Goal: Information Seeking & Learning: Learn about a topic

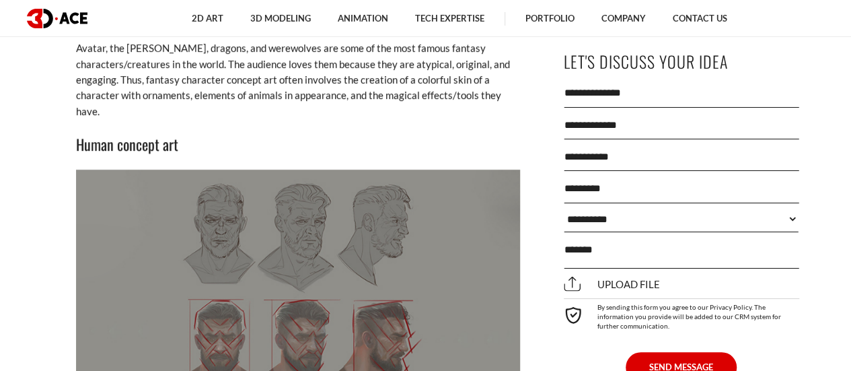
scroll to position [2625, 0]
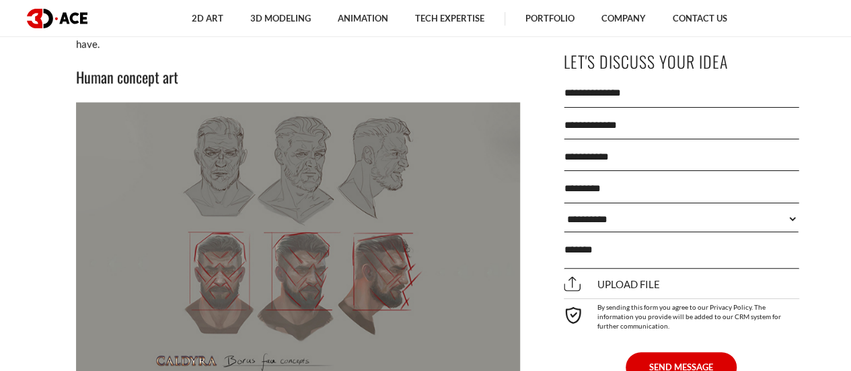
click at [382, 170] on img at bounding box center [298, 241] width 444 height 278
click at [287, 174] on img at bounding box center [298, 241] width 444 height 278
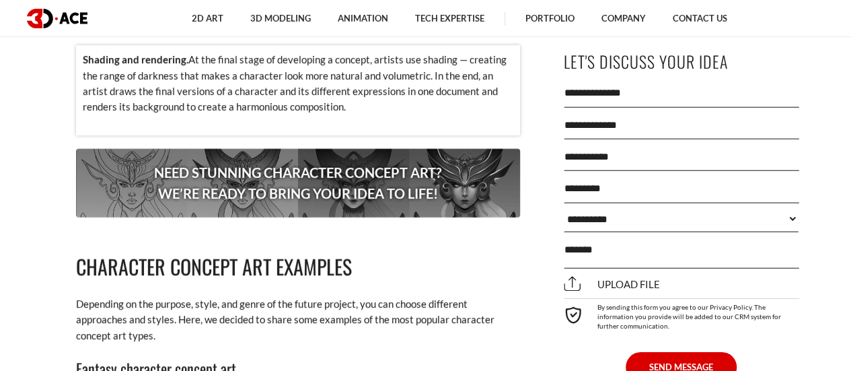
scroll to position [1481, 0]
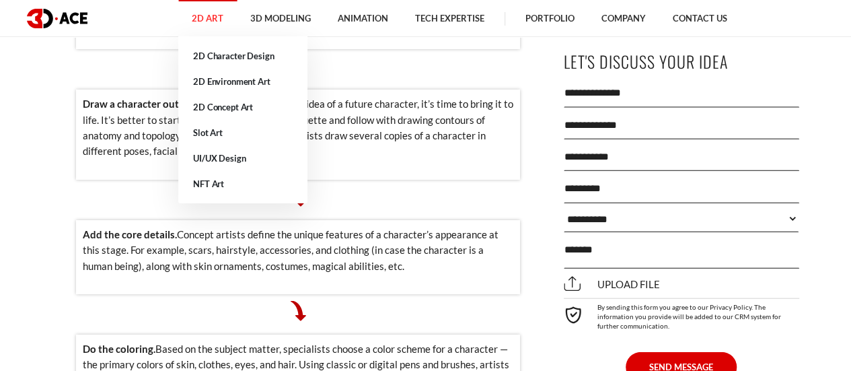
click at [214, 20] on link "2D Art" at bounding box center [207, 18] width 59 height 37
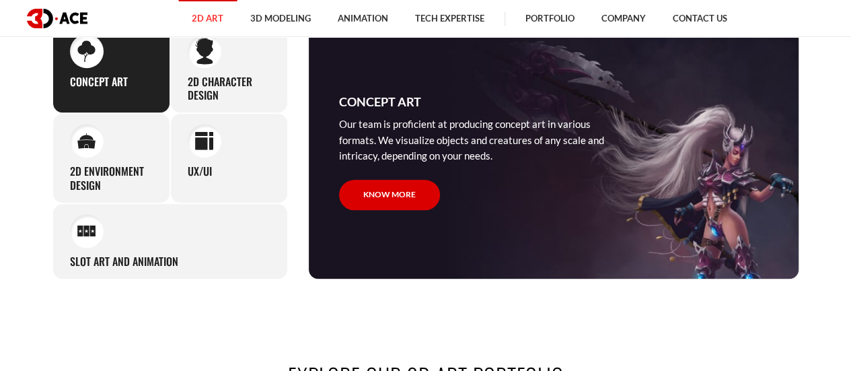
scroll to position [471, 0]
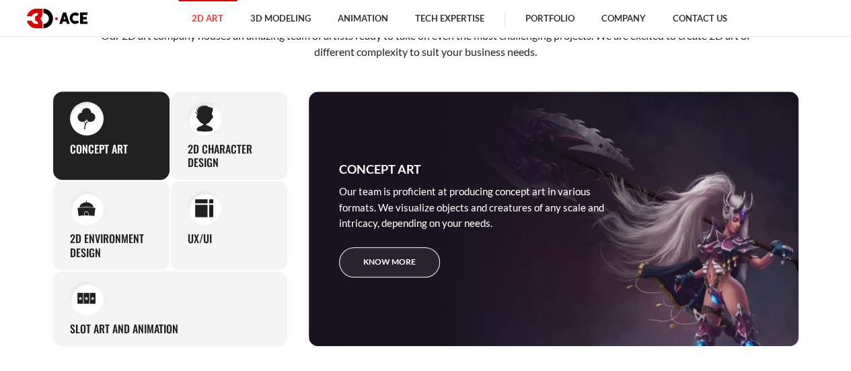
click at [382, 260] on link "Know more" at bounding box center [389, 262] width 101 height 30
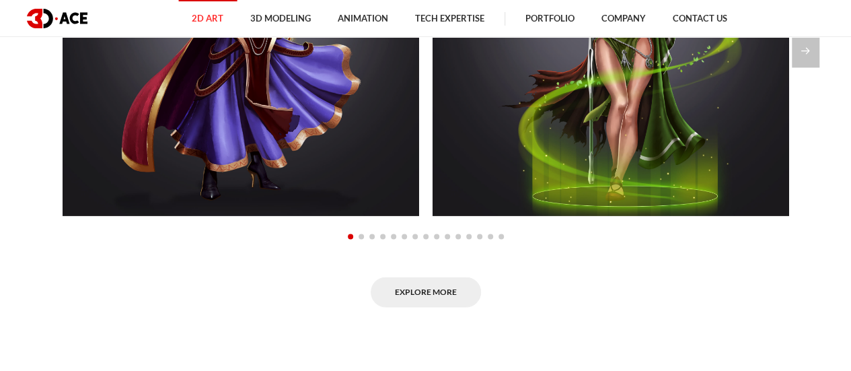
scroll to position [875, 0]
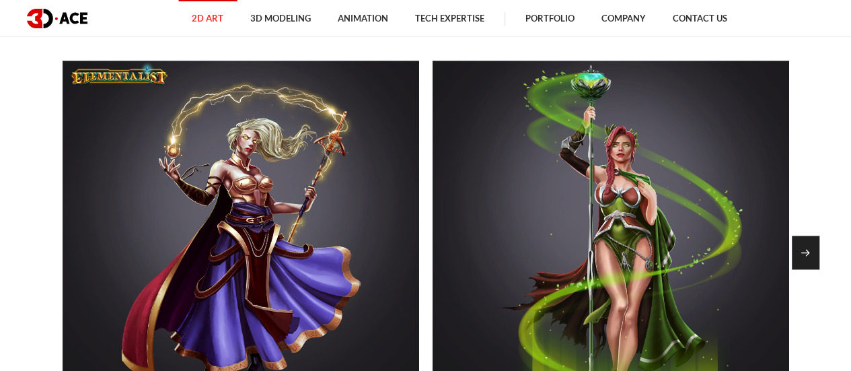
click at [795, 250] on div "Next slide" at bounding box center [806, 253] width 28 height 34
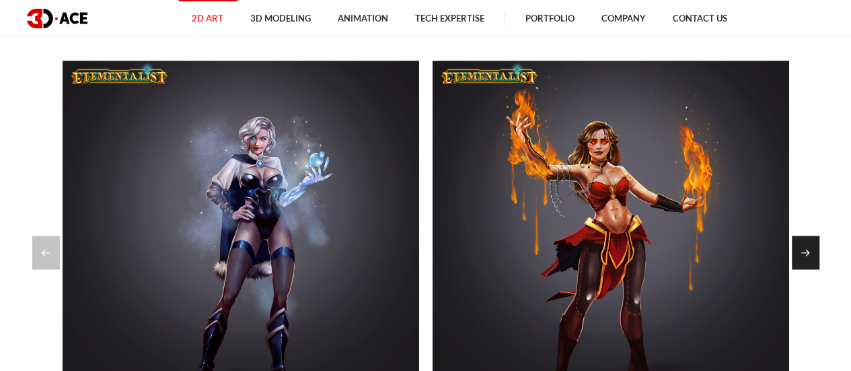
click at [795, 250] on div "Next slide" at bounding box center [806, 253] width 28 height 34
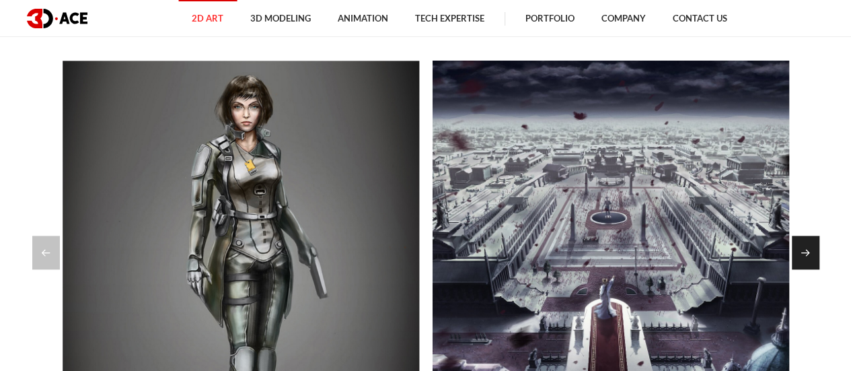
click at [795, 250] on div "Next slide" at bounding box center [806, 253] width 28 height 34
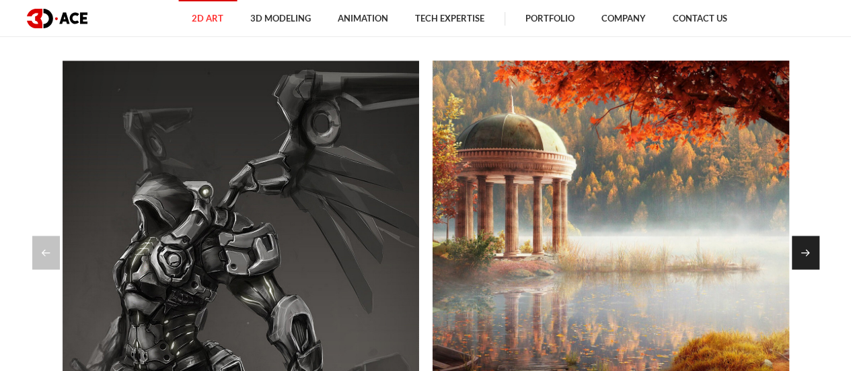
click at [795, 250] on div "Next slide" at bounding box center [806, 253] width 28 height 34
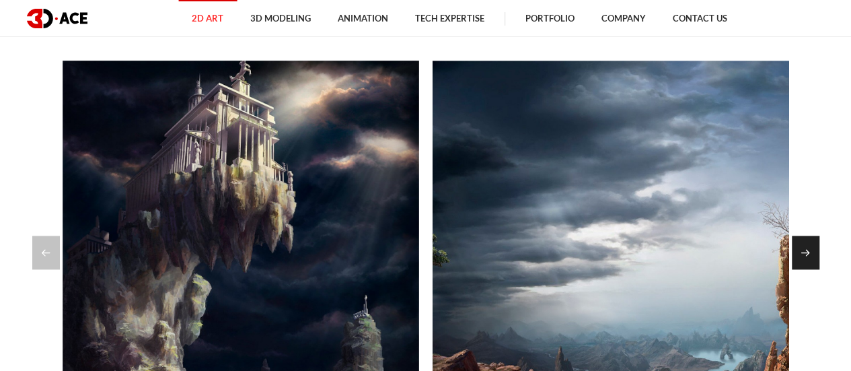
click at [795, 250] on div "Next slide" at bounding box center [806, 253] width 28 height 34
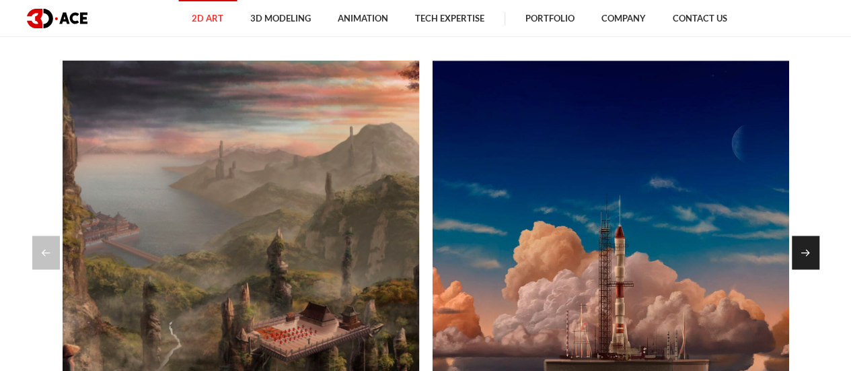
click at [795, 250] on div "Next slide" at bounding box center [806, 253] width 28 height 34
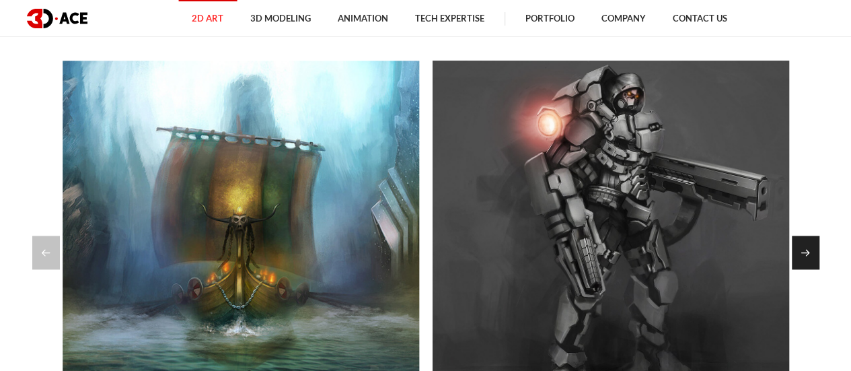
click at [795, 250] on div "Next slide" at bounding box center [806, 253] width 28 height 34
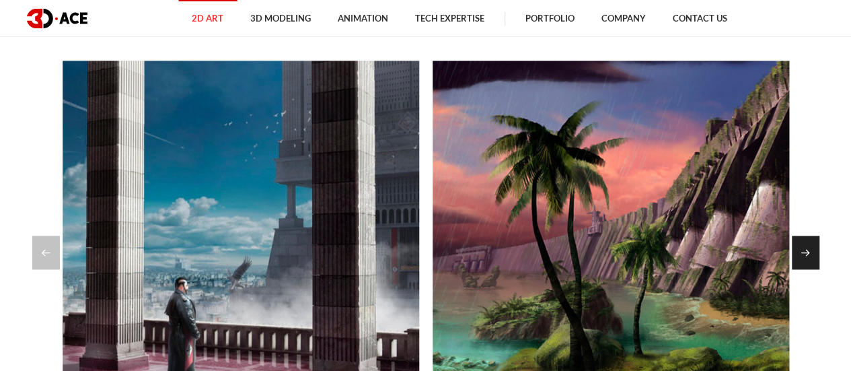
click at [795, 250] on div "Next slide" at bounding box center [806, 253] width 28 height 34
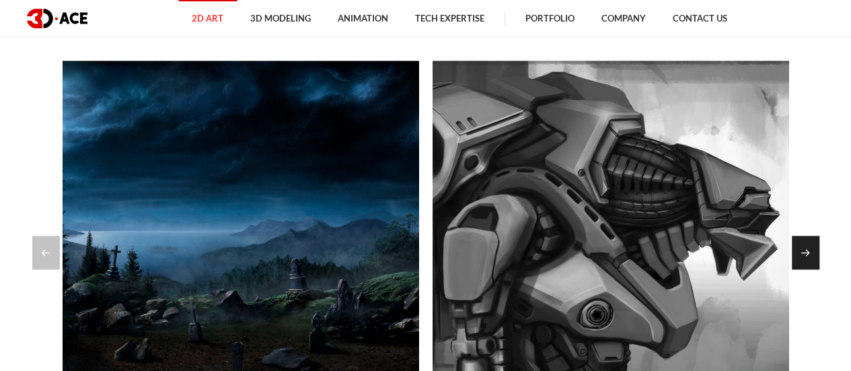
click at [795, 250] on div "Next slide" at bounding box center [806, 253] width 28 height 34
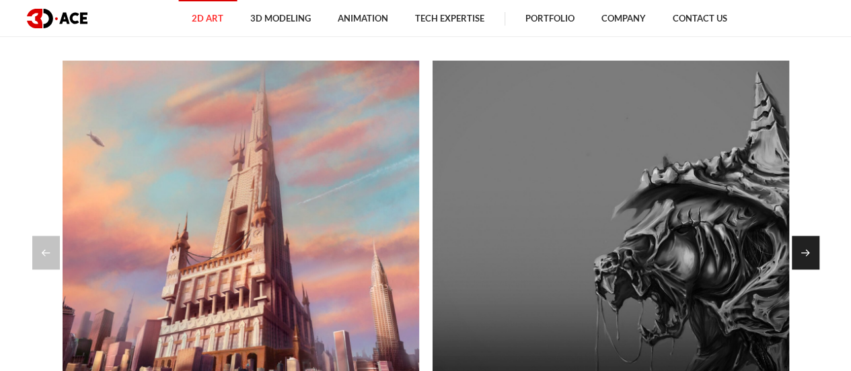
click at [795, 250] on div "Next slide" at bounding box center [806, 253] width 28 height 34
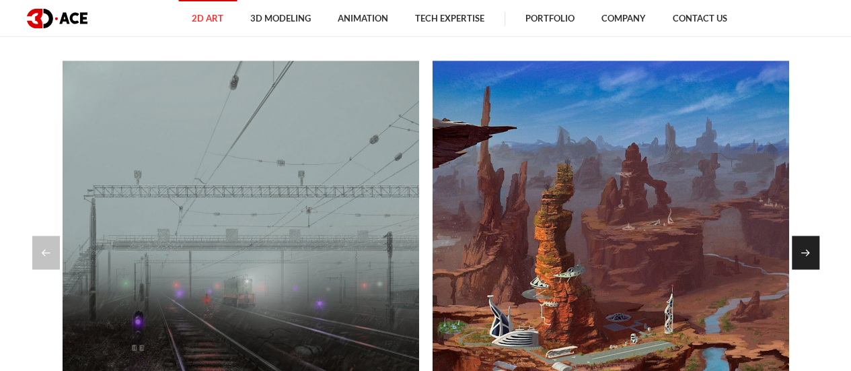
click at [795, 250] on div "Next slide" at bounding box center [806, 253] width 28 height 34
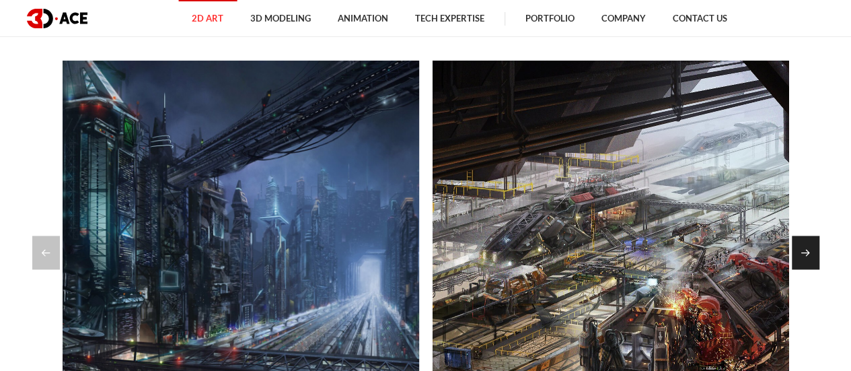
click at [795, 250] on div "Next slide" at bounding box center [806, 253] width 28 height 34
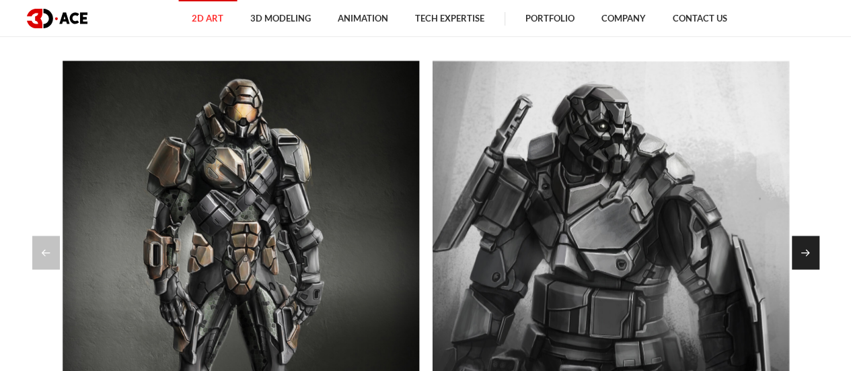
click at [795, 250] on div "Next slide" at bounding box center [806, 253] width 28 height 34
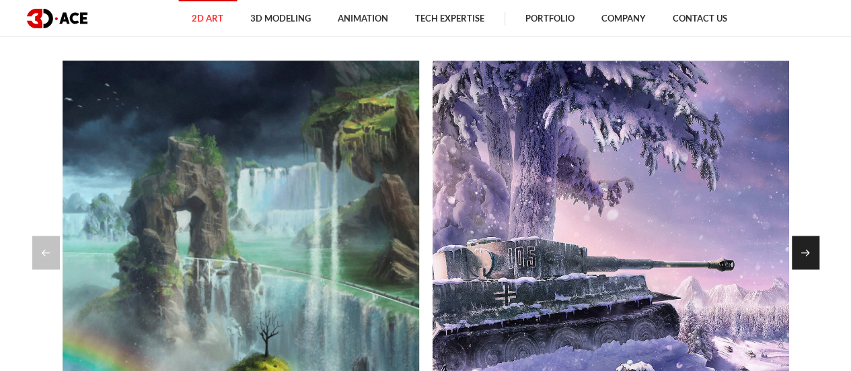
click at [795, 250] on div "Next slide" at bounding box center [806, 253] width 28 height 34
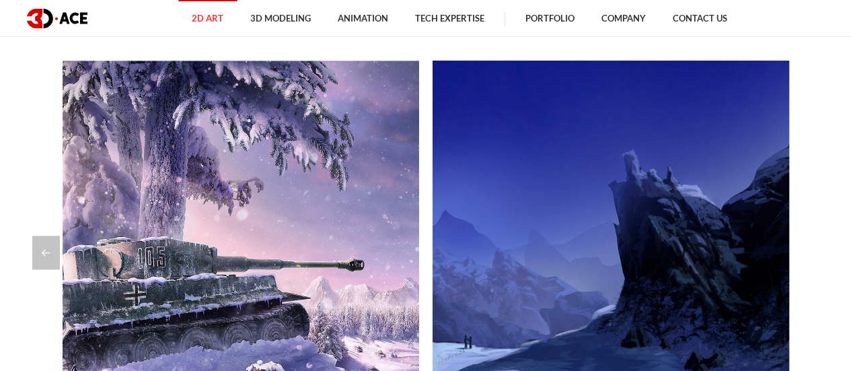
click at [795, 250] on div at bounding box center [425, 253] width 787 height 34
click at [48, 250] on div "Previous slide" at bounding box center [46, 253] width 28 height 34
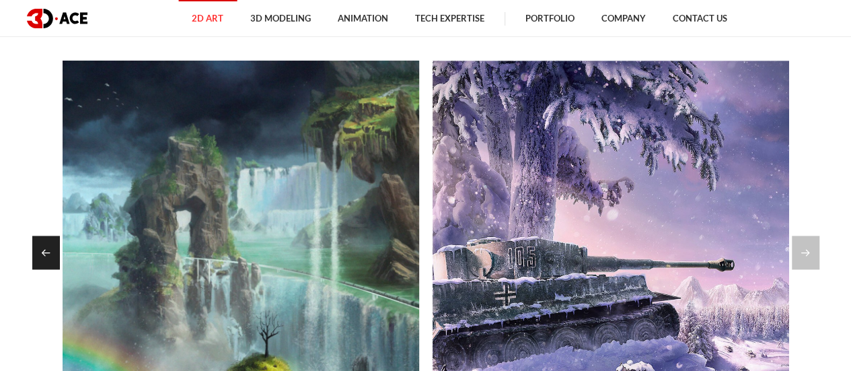
click at [48, 250] on div "Previous slide" at bounding box center [46, 253] width 28 height 34
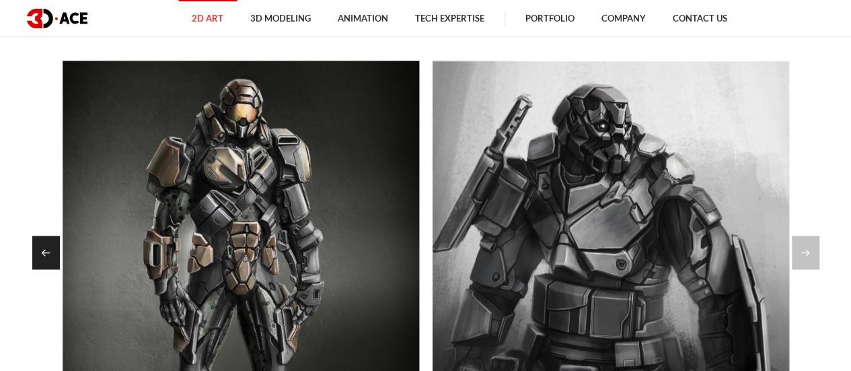
click at [48, 250] on div "Previous slide" at bounding box center [46, 253] width 28 height 34
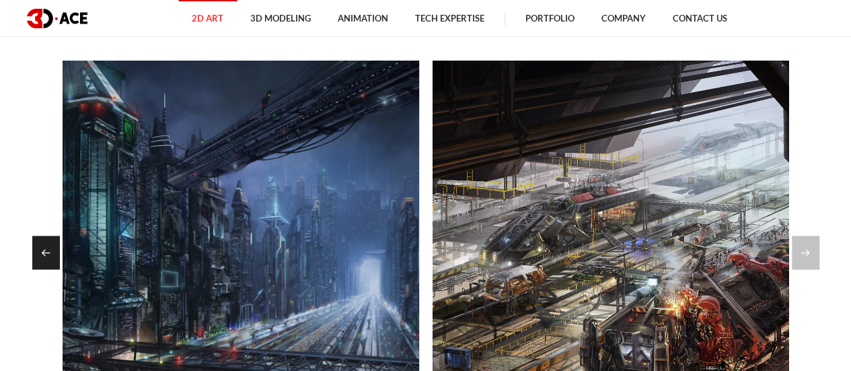
click at [48, 250] on div "Previous slide" at bounding box center [46, 253] width 28 height 34
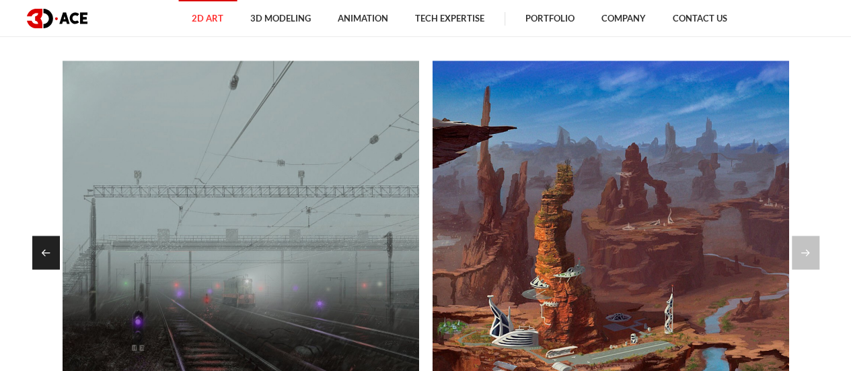
click at [48, 250] on div "Previous slide" at bounding box center [46, 253] width 28 height 34
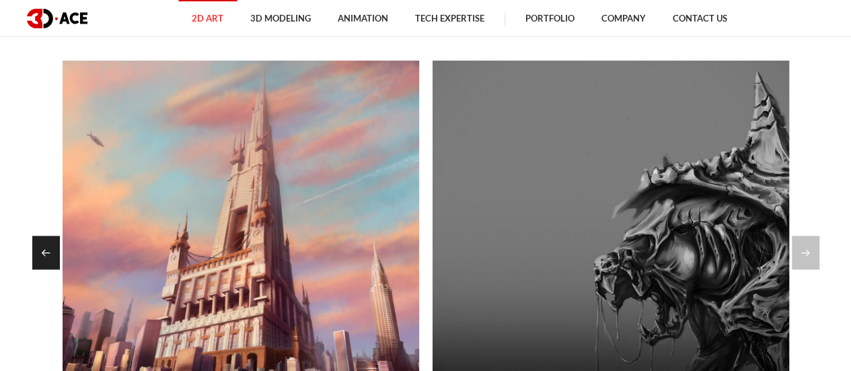
click at [48, 250] on div "Previous slide" at bounding box center [46, 253] width 28 height 34
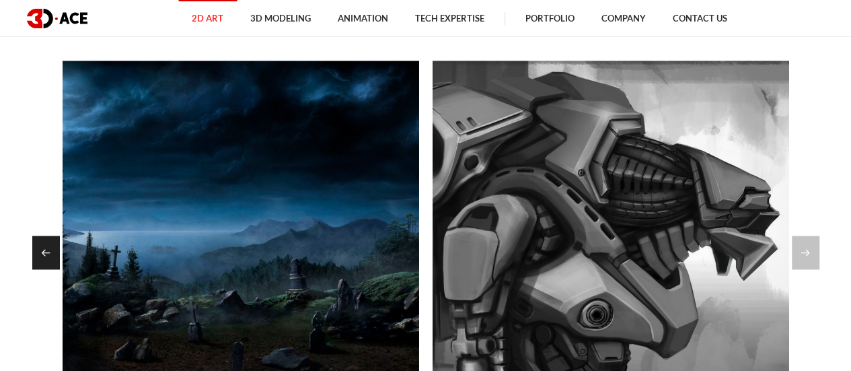
click at [48, 250] on div "Previous slide" at bounding box center [46, 253] width 28 height 34
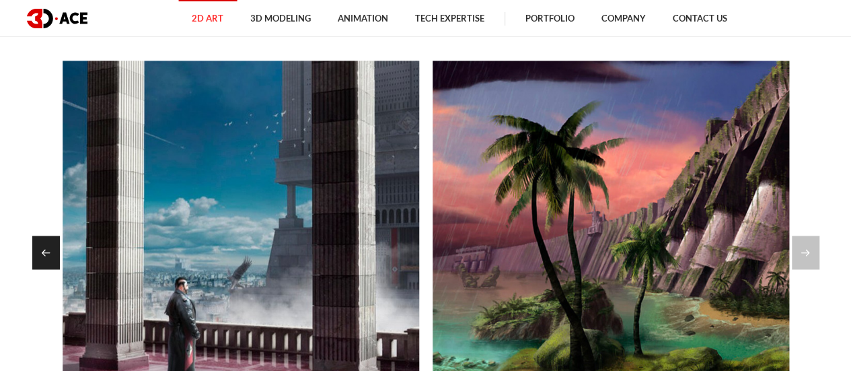
click at [48, 250] on div "Previous slide" at bounding box center [46, 253] width 28 height 34
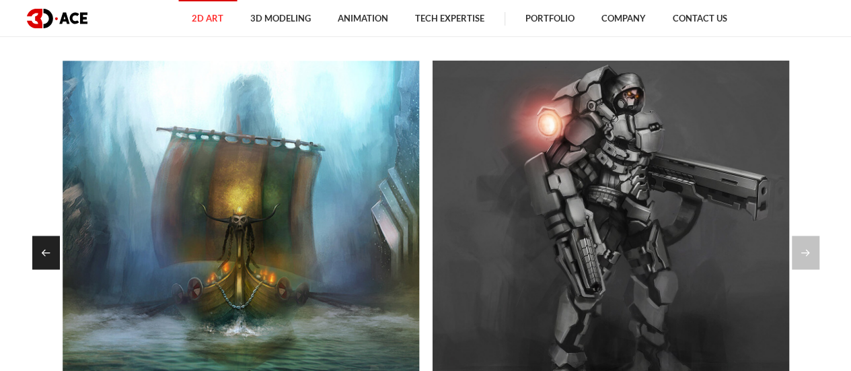
click at [48, 250] on div "Previous slide" at bounding box center [46, 253] width 28 height 34
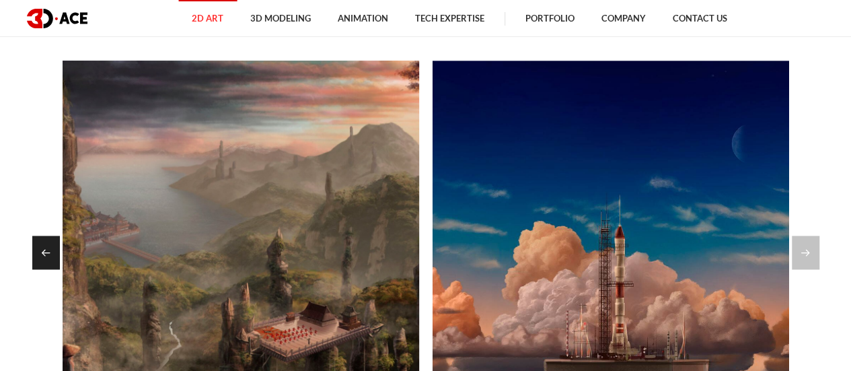
click at [50, 250] on div "Previous slide" at bounding box center [46, 253] width 28 height 34
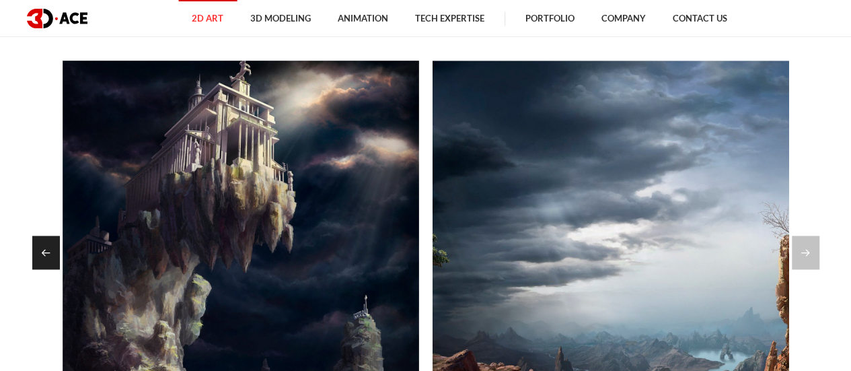
click at [50, 250] on div "Previous slide" at bounding box center [46, 253] width 28 height 34
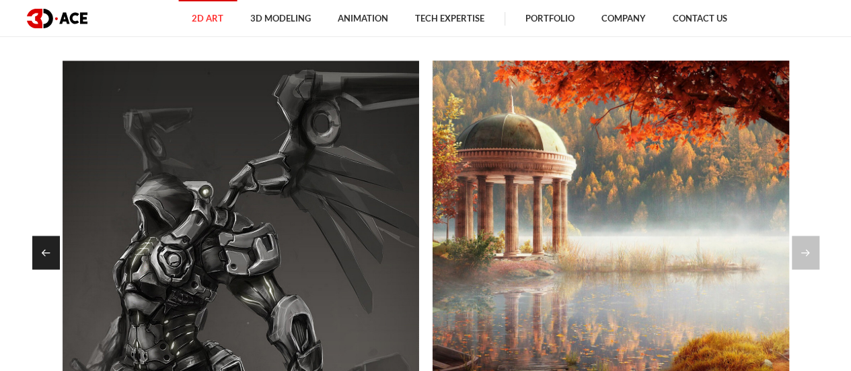
click at [50, 250] on div "Previous slide" at bounding box center [46, 253] width 28 height 34
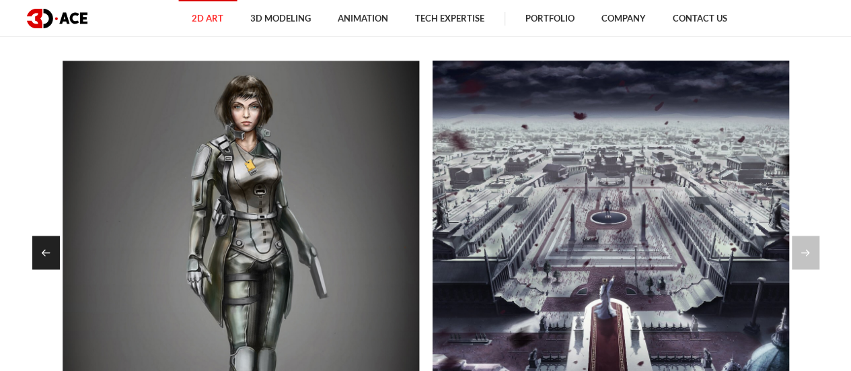
click at [50, 250] on div "Previous slide" at bounding box center [46, 253] width 28 height 34
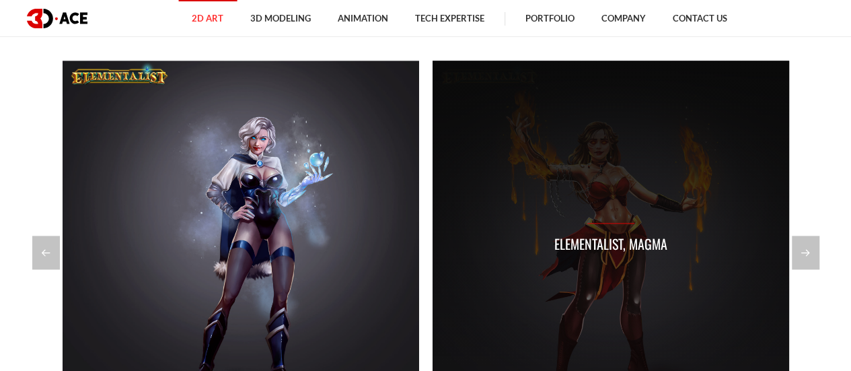
drag, startPoint x: 505, startPoint y: 206, endPoint x: 470, endPoint y: 228, distance: 40.9
click at [470, 228] on div "Elementalist, Magma" at bounding box center [611, 239] width 357 height 357
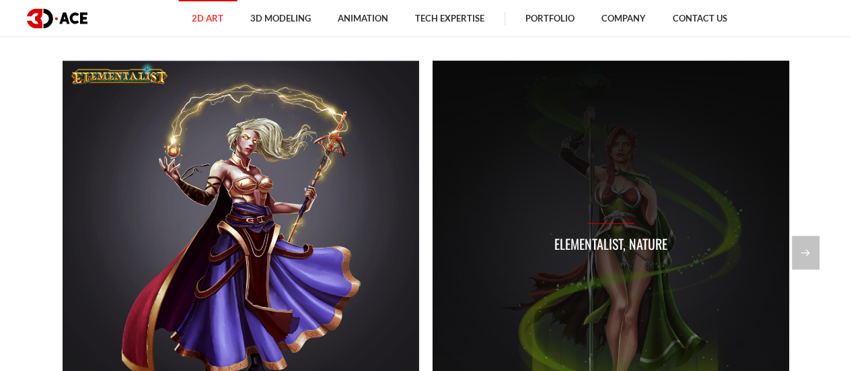
click at [528, 204] on div "Elementalist, Nature" at bounding box center [611, 239] width 357 height 357
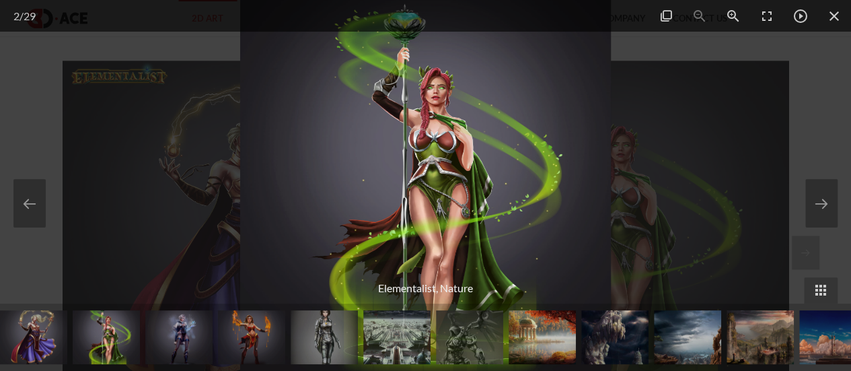
click at [248, 333] on img at bounding box center [251, 337] width 67 height 54
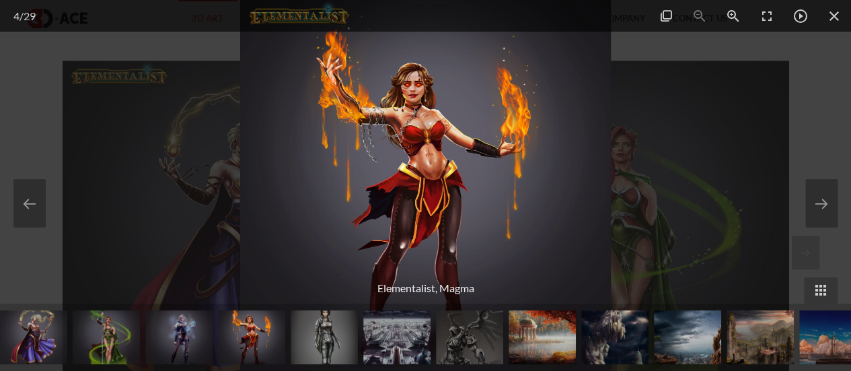
click at [177, 337] on img at bounding box center [178, 337] width 67 height 54
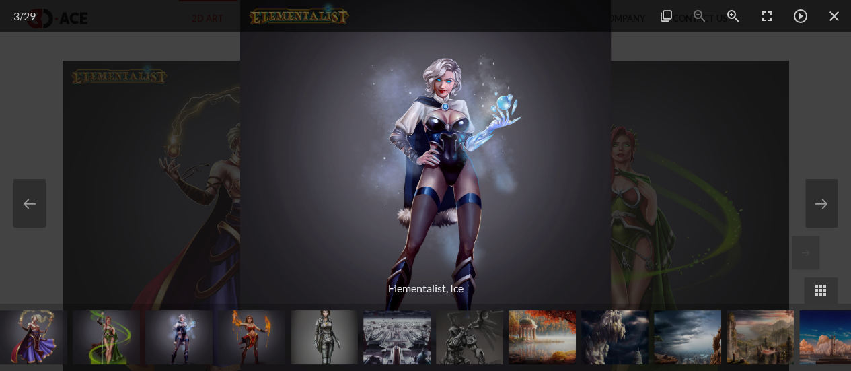
click at [20, 336] on img at bounding box center [33, 337] width 67 height 54
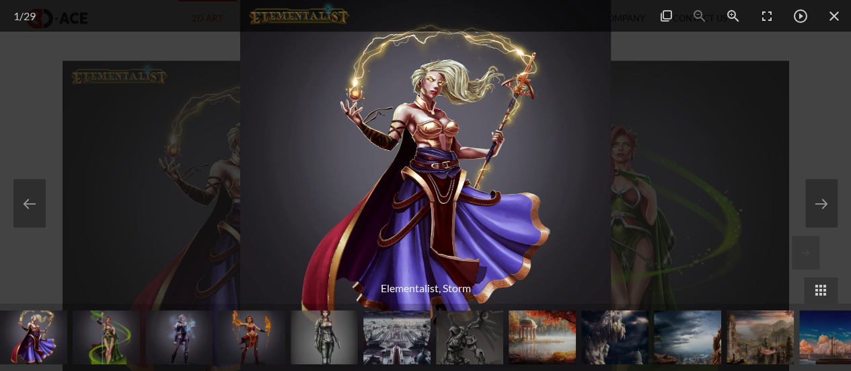
click at [96, 343] on img at bounding box center [106, 337] width 67 height 54
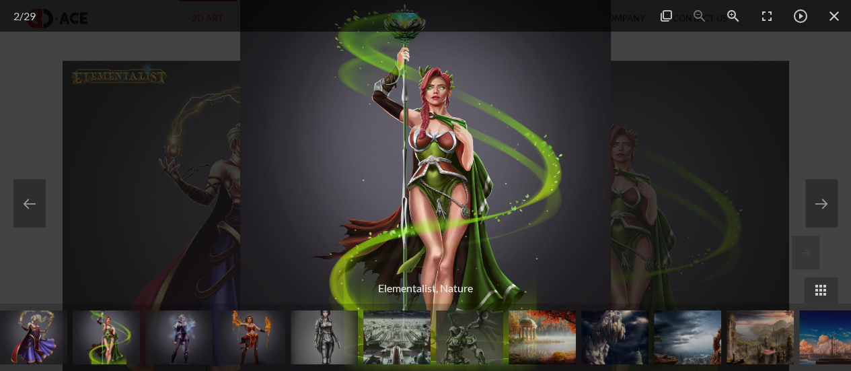
click at [326, 348] on img at bounding box center [324, 337] width 67 height 54
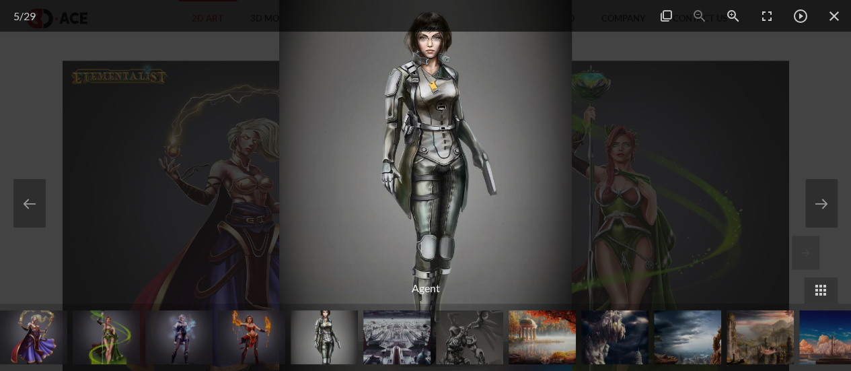
click at [716, 141] on div at bounding box center [425, 185] width 851 height 371
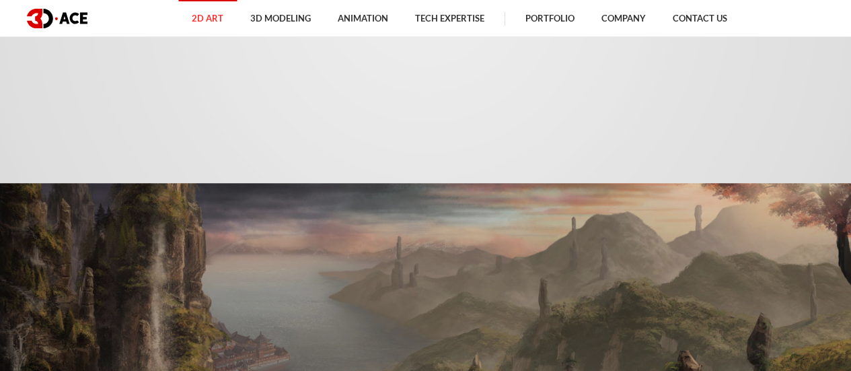
scroll to position [471, 0]
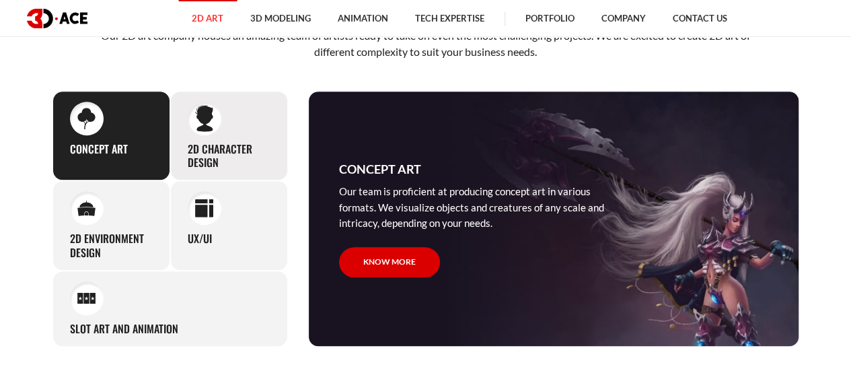
click at [211, 151] on h3 "2D Character Design" at bounding box center [229, 156] width 83 height 28
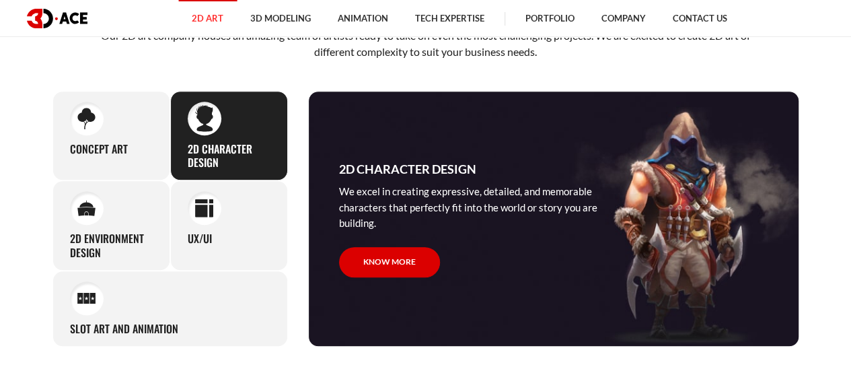
scroll to position [404, 0]
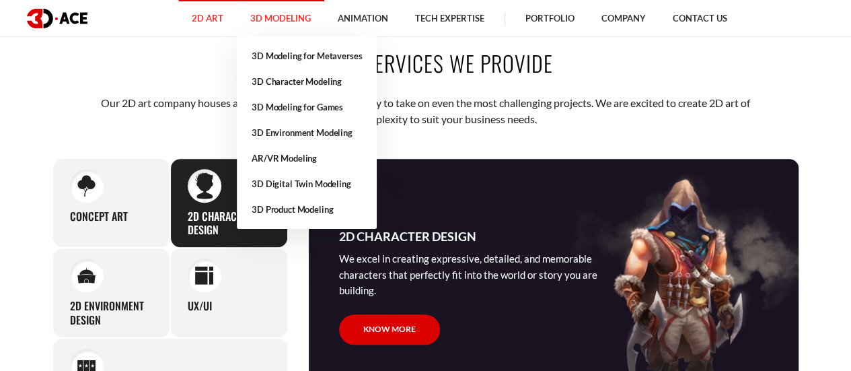
click at [278, 16] on link "3D Modeling" at bounding box center [280, 18] width 87 height 37
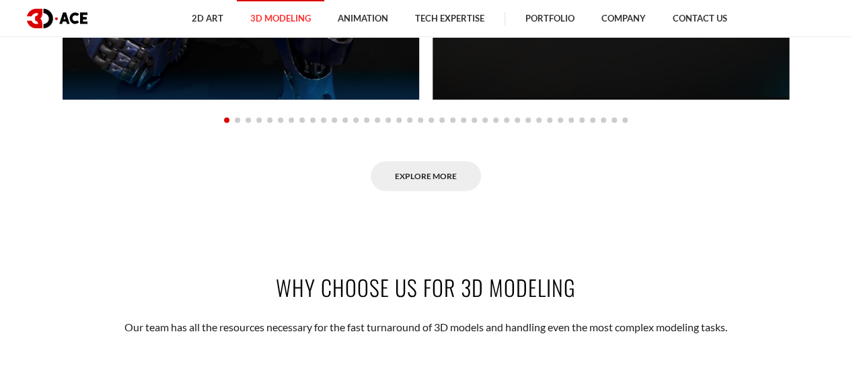
scroll to position [1144, 0]
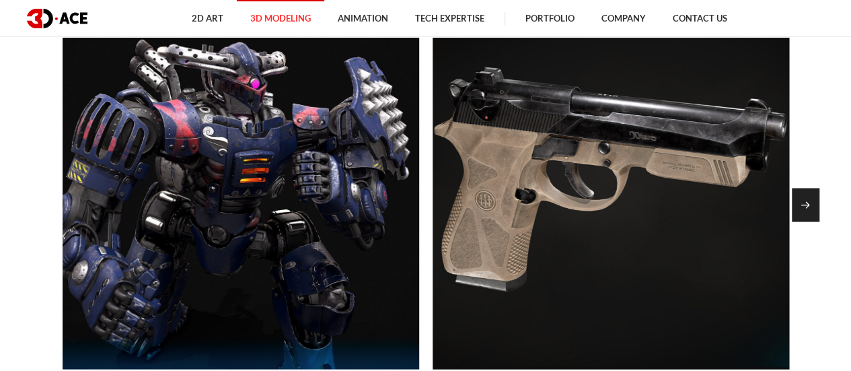
click at [812, 199] on div "Next slide" at bounding box center [806, 205] width 28 height 34
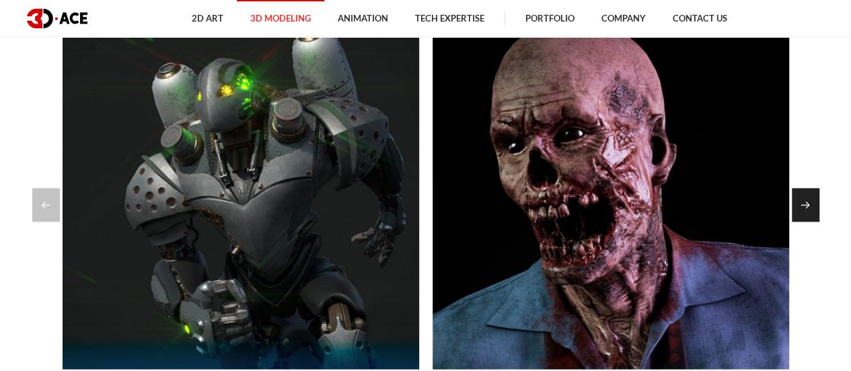
click at [812, 199] on div "Next slide" at bounding box center [806, 205] width 28 height 34
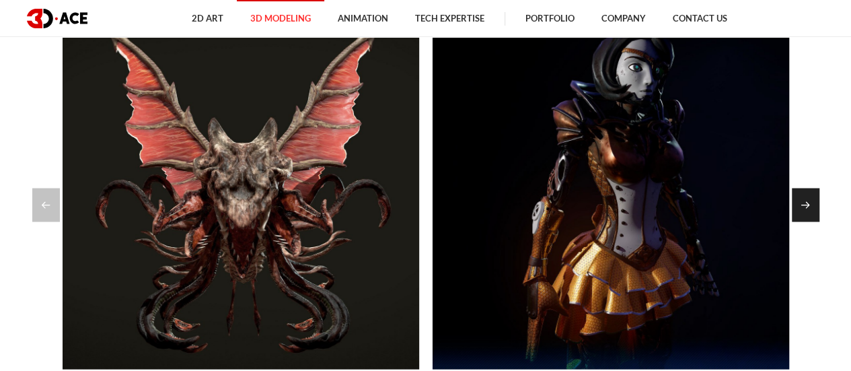
click at [812, 199] on div "Next slide" at bounding box center [806, 205] width 28 height 34
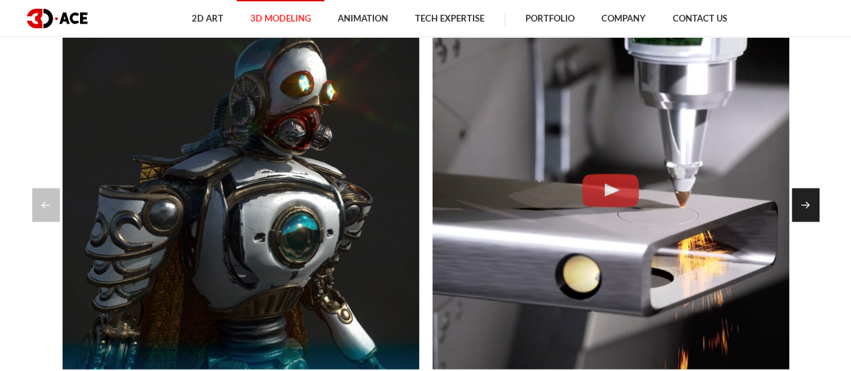
click at [812, 199] on div "Next slide" at bounding box center [806, 205] width 28 height 34
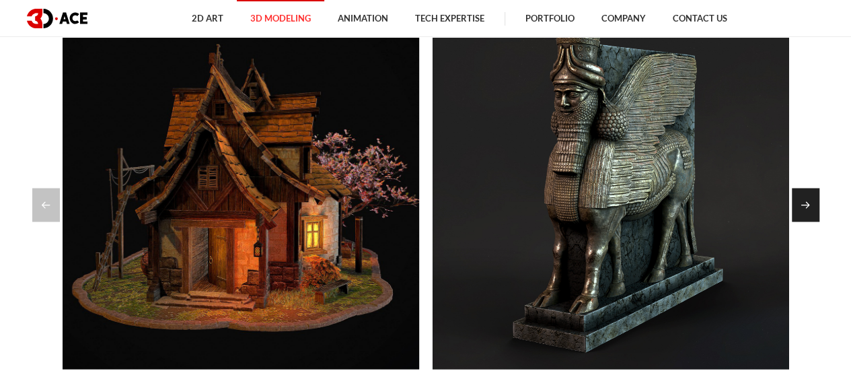
click at [812, 199] on div "Next slide" at bounding box center [806, 205] width 28 height 34
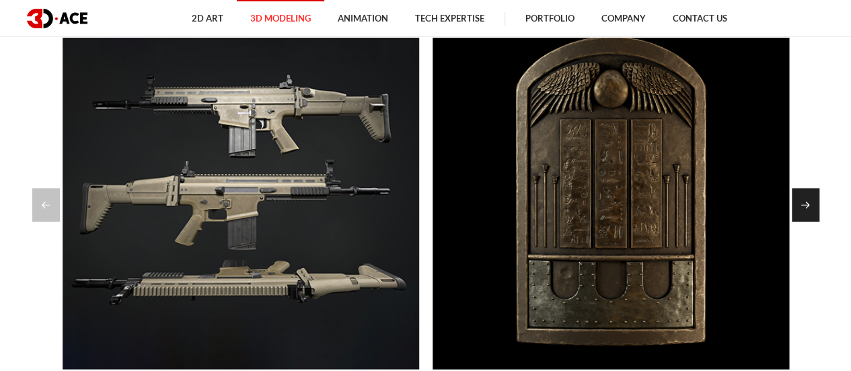
click at [812, 199] on div "Next slide" at bounding box center [806, 205] width 28 height 34
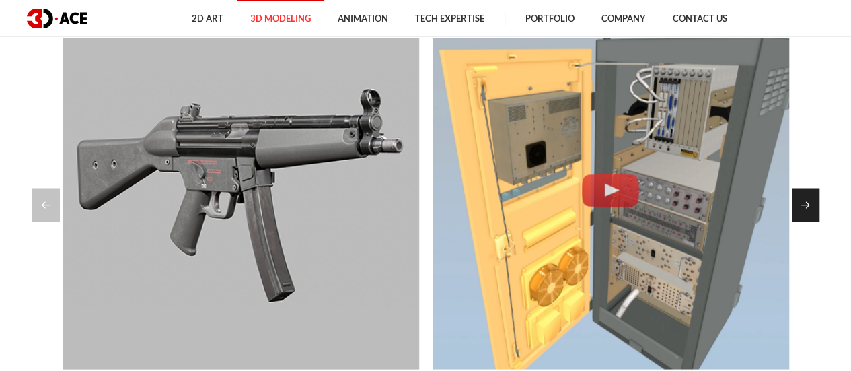
click at [812, 199] on div "Next slide" at bounding box center [806, 205] width 28 height 34
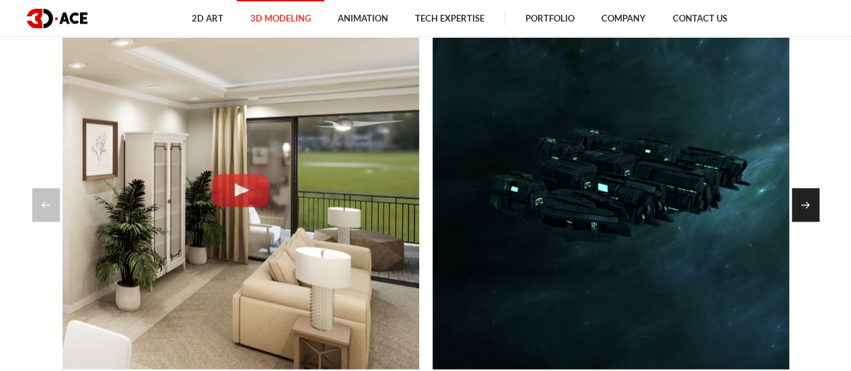
click at [812, 197] on div "Next slide" at bounding box center [806, 205] width 28 height 34
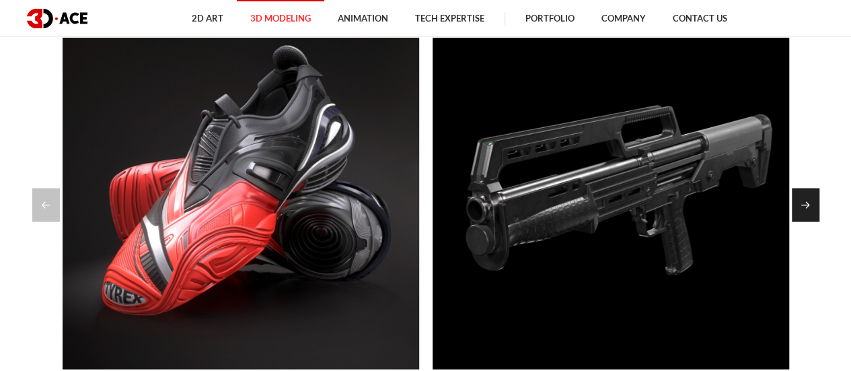
click at [812, 197] on div "Next slide" at bounding box center [806, 205] width 28 height 34
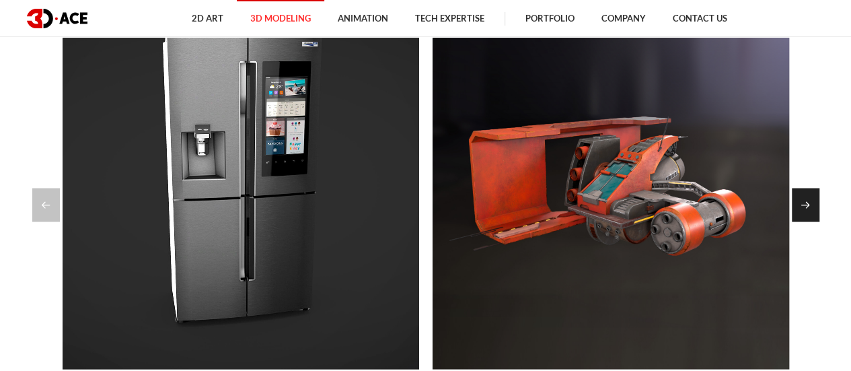
click at [812, 197] on div "Next slide" at bounding box center [806, 205] width 28 height 34
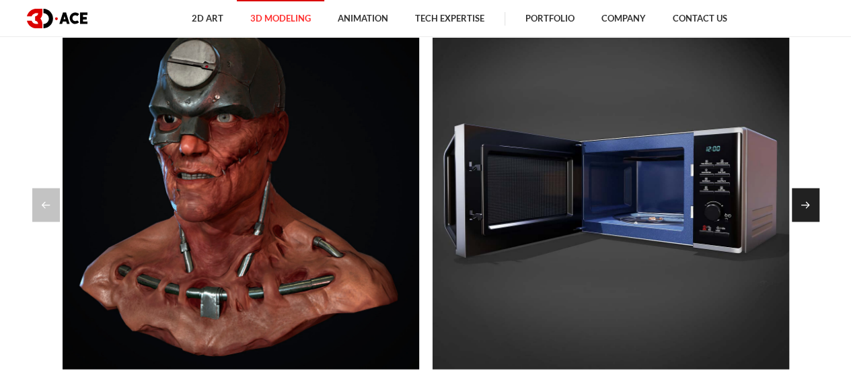
click at [812, 197] on div "Next slide" at bounding box center [806, 205] width 28 height 34
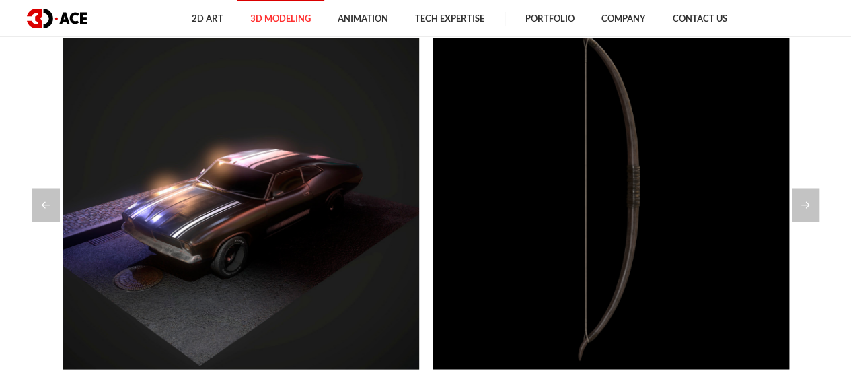
click at [812, 169] on section "Explore our modeling portfolio All 3D Characters 3D Environment 3D Models for G…" at bounding box center [425, 160] width 851 height 681
click at [810, 212] on div "Next slide" at bounding box center [806, 205] width 28 height 34
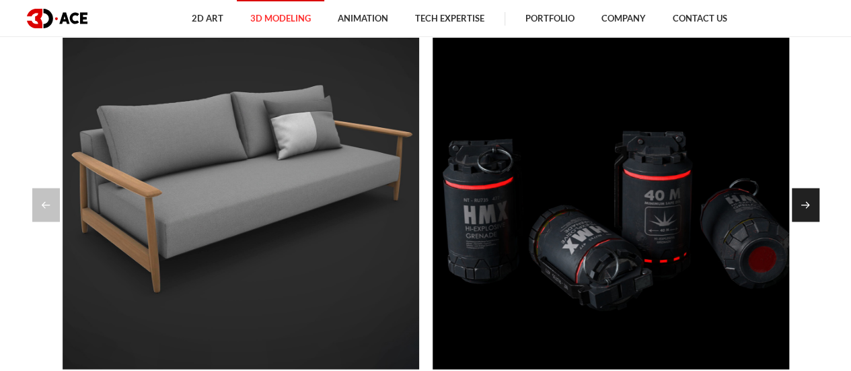
click at [810, 211] on div "Next slide" at bounding box center [806, 205] width 28 height 34
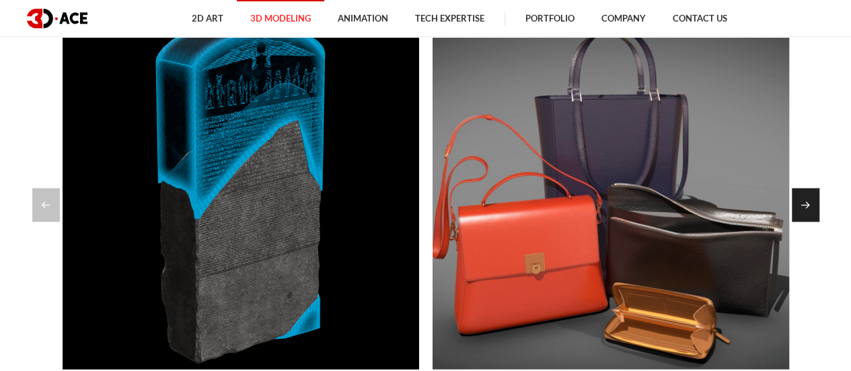
click at [810, 211] on div "Next slide" at bounding box center [806, 205] width 28 height 34
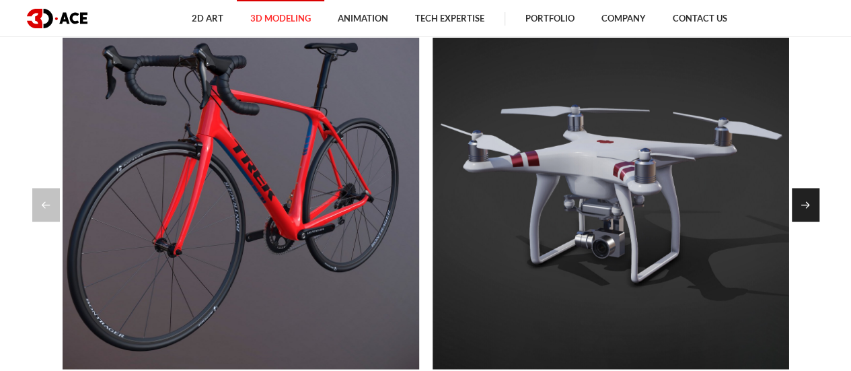
click at [812, 209] on div "Next slide" at bounding box center [806, 205] width 28 height 34
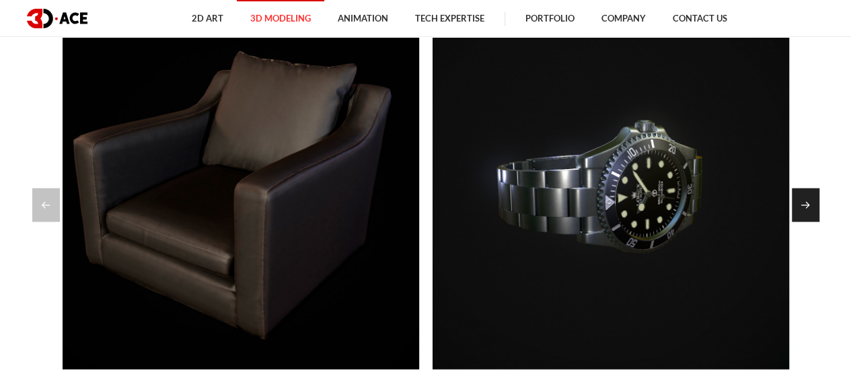
click at [812, 209] on div "Next slide" at bounding box center [806, 205] width 28 height 34
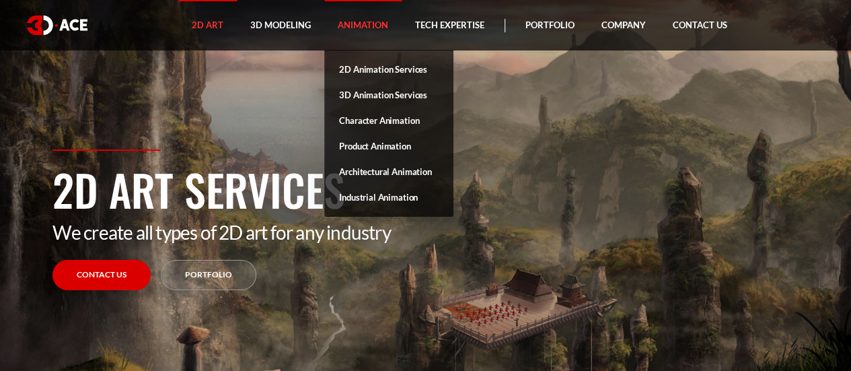
click at [361, 20] on link "Animation" at bounding box center [362, 25] width 77 height 50
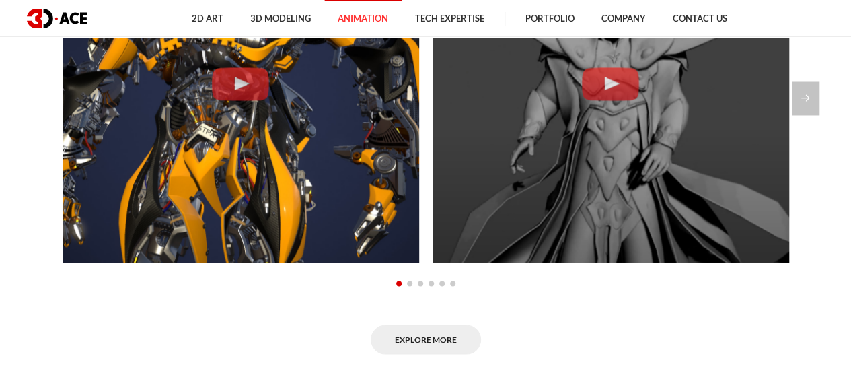
scroll to position [1010, 0]
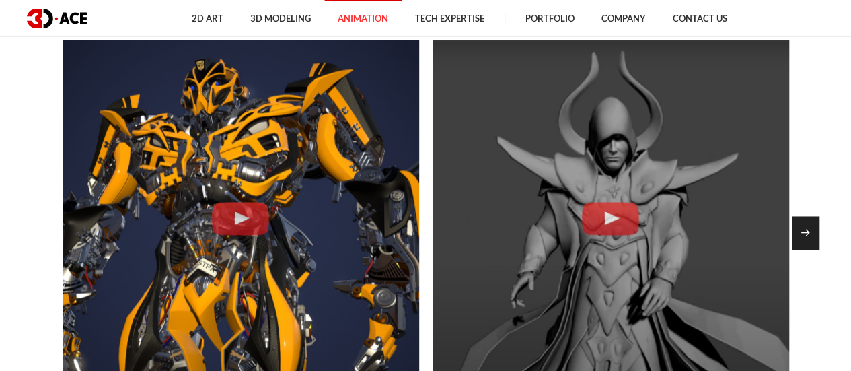
click at [812, 231] on div "Next slide" at bounding box center [806, 233] width 28 height 34
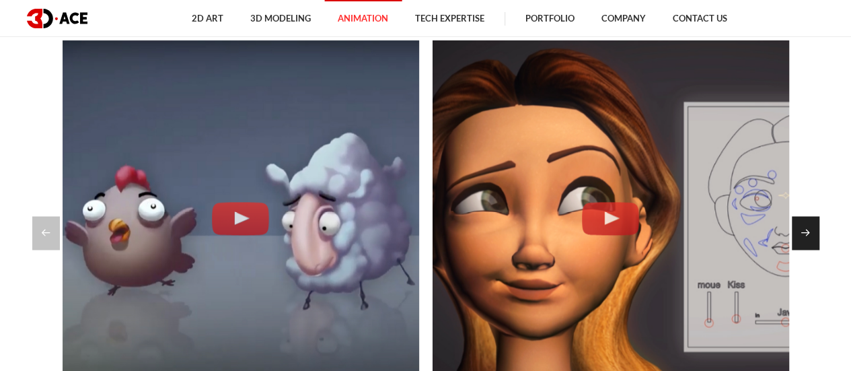
click at [812, 231] on div "Next slide" at bounding box center [806, 233] width 28 height 34
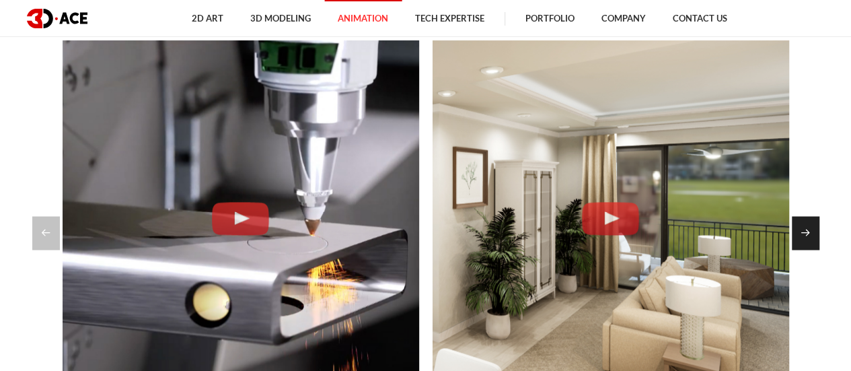
click at [812, 231] on div "Next slide" at bounding box center [806, 233] width 28 height 34
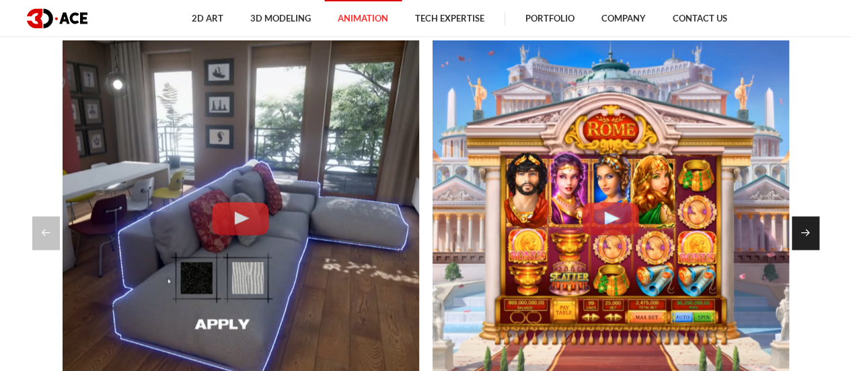
click at [812, 231] on div "Next slide" at bounding box center [806, 233] width 28 height 34
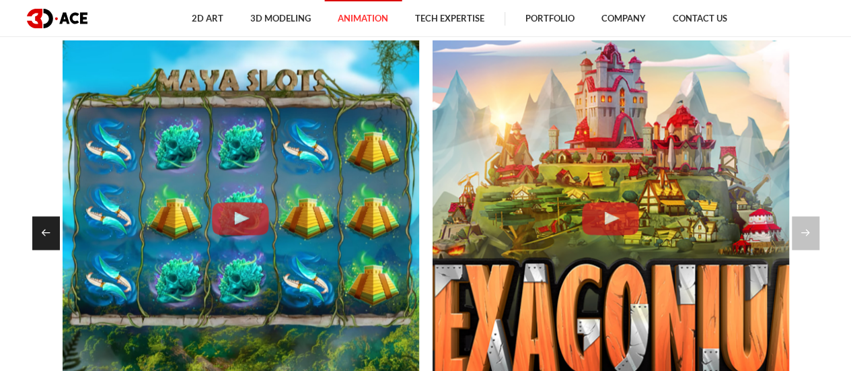
click at [54, 231] on div "Previous slide" at bounding box center [46, 233] width 28 height 34
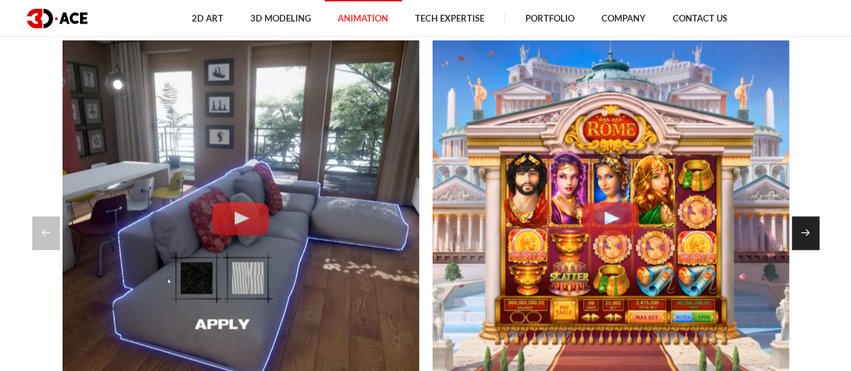
click at [816, 234] on div "Next slide" at bounding box center [806, 233] width 28 height 34
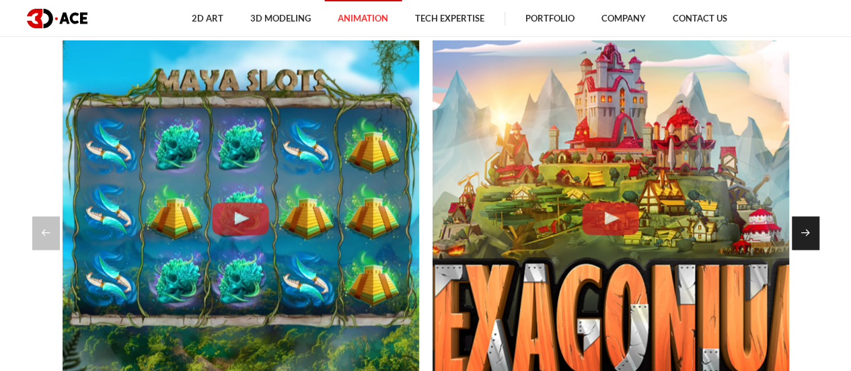
click at [816, 234] on div "Next slide" at bounding box center [806, 233] width 28 height 34
